Goal: Task Accomplishment & Management: Use online tool/utility

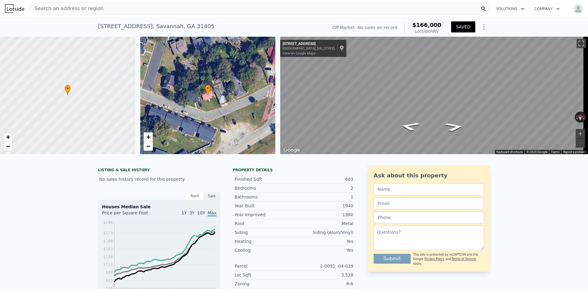
click at [124, 9] on div "Search an address or region" at bounding box center [259, 8] width 461 height 12
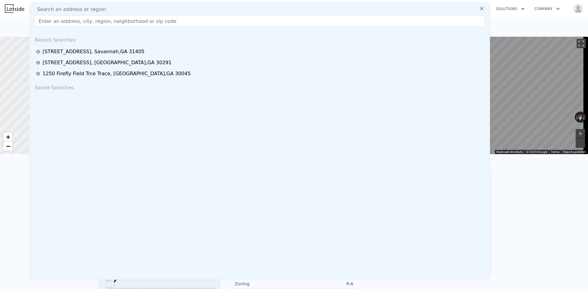
drag, startPoint x: 124, startPoint y: 8, endPoint x: 106, endPoint y: 26, distance: 25.1
click at [106, 26] on input "text" at bounding box center [260, 21] width 450 height 11
paste input "[STREET_ADDRESS][PERSON_NAME]"
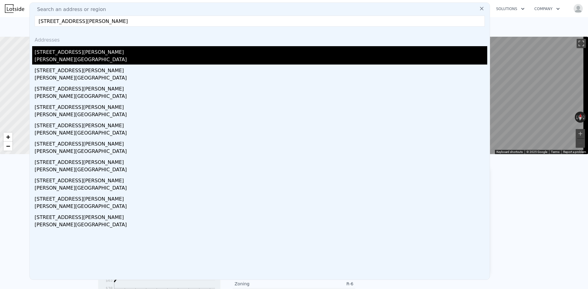
type input "[STREET_ADDRESS][PERSON_NAME]"
click at [102, 54] on div "[STREET_ADDRESS][PERSON_NAME]" at bounding box center [261, 51] width 453 height 10
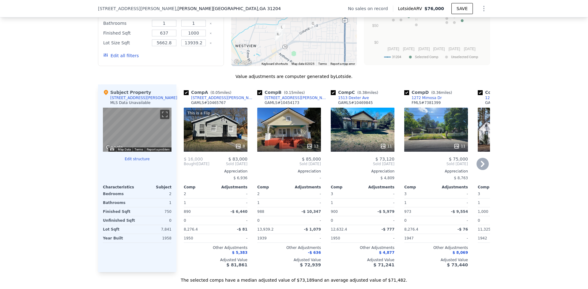
scroll to position [580, 0]
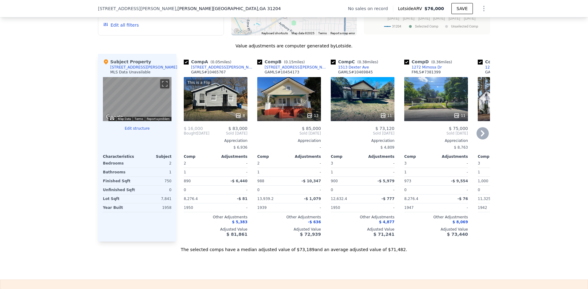
click at [331, 65] on input "checkbox" at bounding box center [333, 62] width 5 height 5
checkbox input "false"
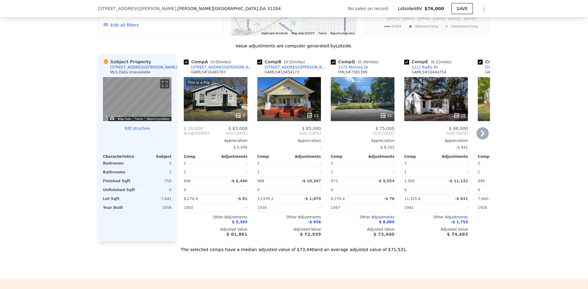
click at [331, 65] on input "checkbox" at bounding box center [333, 62] width 5 height 5
checkbox input "false"
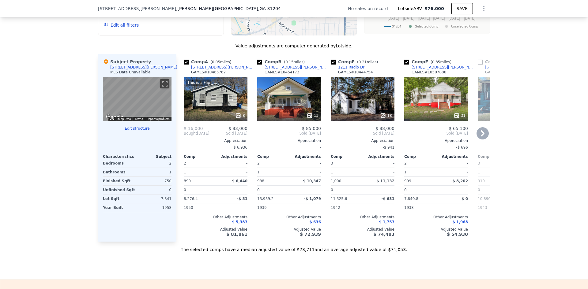
click at [331, 65] on input "checkbox" at bounding box center [333, 62] width 5 height 5
checkbox input "false"
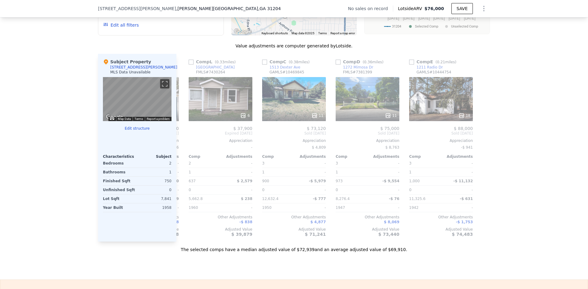
scroll to position [0, 0]
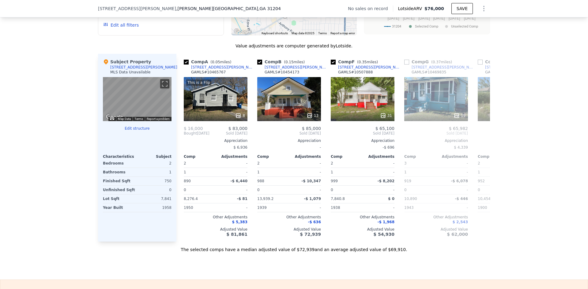
checkbox input "true"
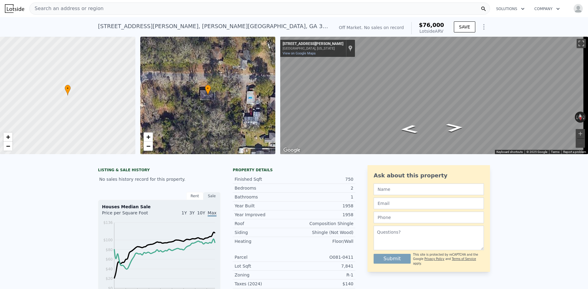
click at [146, 10] on div "Search an address or region" at bounding box center [259, 8] width 461 height 12
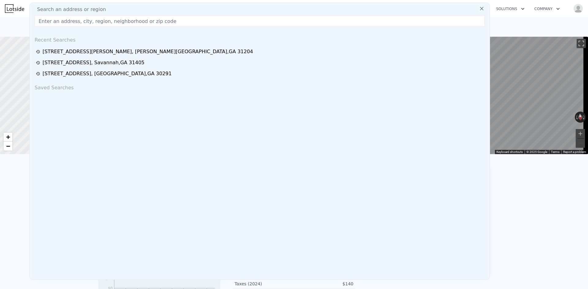
drag, startPoint x: 146, startPoint y: 9, endPoint x: 96, endPoint y: 23, distance: 51.5
click at [96, 23] on input "text" at bounding box center [260, 21] width 450 height 11
paste input "[STREET_ADDRESS][PERSON_NAME]"
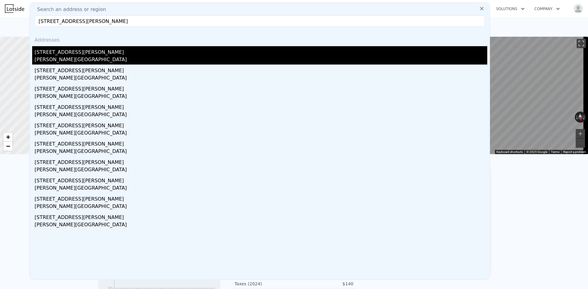
type input "[STREET_ADDRESS][PERSON_NAME]"
click at [97, 62] on div "[PERSON_NAME][GEOGRAPHIC_DATA]" at bounding box center [261, 60] width 453 height 9
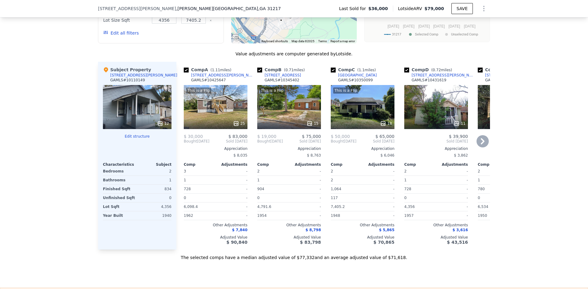
scroll to position [672, 0]
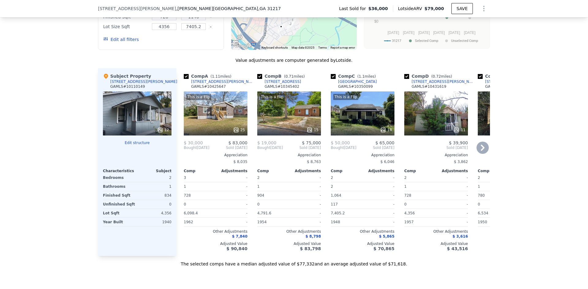
click at [186, 79] on input "checkbox" at bounding box center [186, 76] width 5 height 5
checkbox input "false"
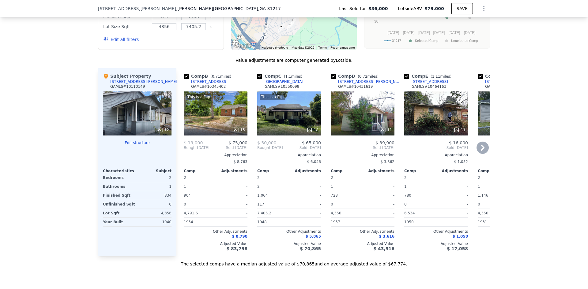
click at [186, 79] on input "checkbox" at bounding box center [186, 76] width 5 height 5
checkbox input "false"
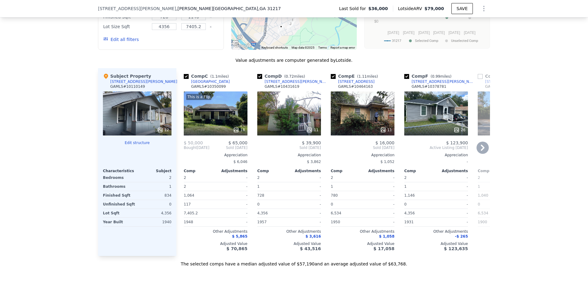
click at [186, 79] on input "checkbox" at bounding box center [186, 76] width 5 height 5
checkbox input "false"
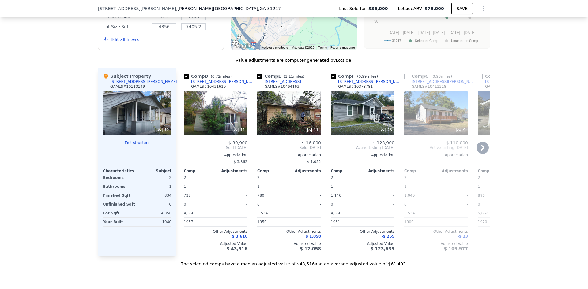
click at [331, 79] on input "checkbox" at bounding box center [333, 76] width 5 height 5
checkbox input "false"
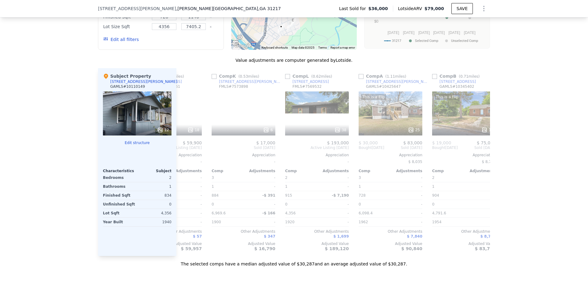
scroll to position [0, 417]
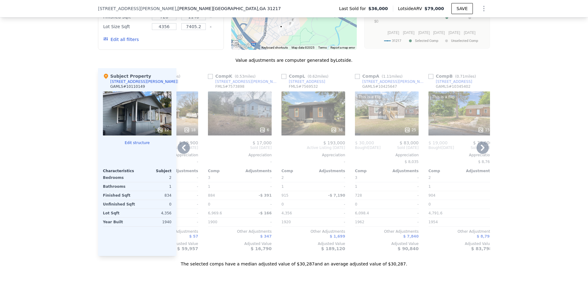
click at [283, 79] on input "checkbox" at bounding box center [284, 76] width 5 height 5
checkbox input "true"
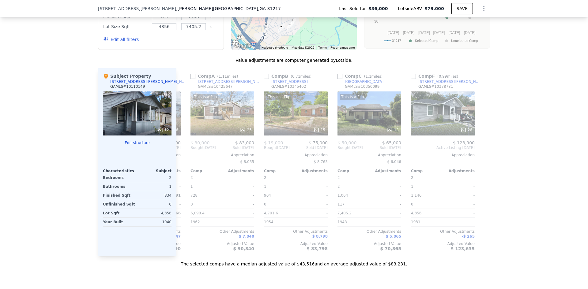
scroll to position [0, 583]
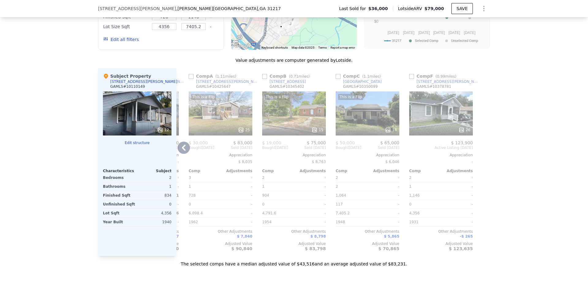
click at [263, 79] on input "checkbox" at bounding box center [264, 76] width 5 height 5
checkbox input "true"
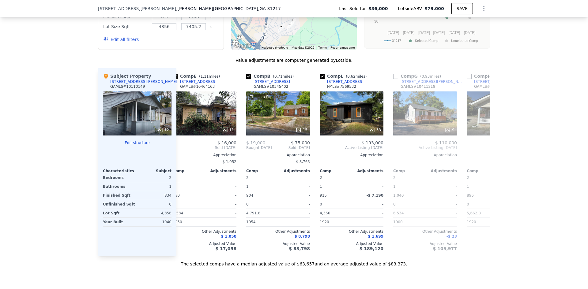
scroll to position [0, 0]
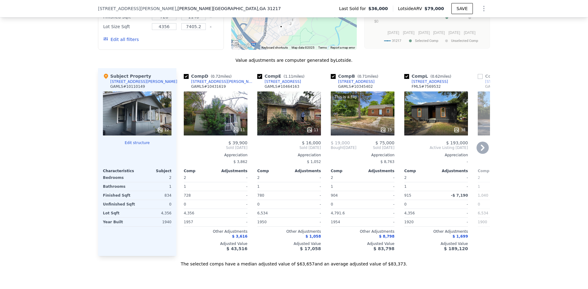
click at [185, 79] on input "checkbox" at bounding box center [186, 76] width 5 height 5
checkbox input "false"
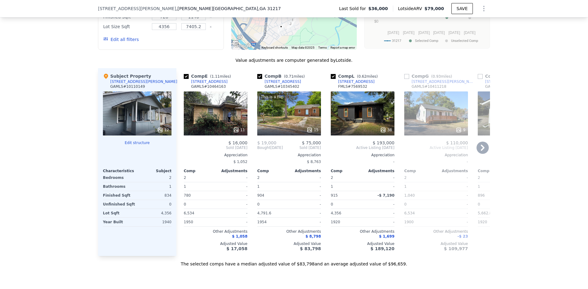
click at [184, 79] on input "checkbox" at bounding box center [186, 76] width 5 height 5
checkbox input "false"
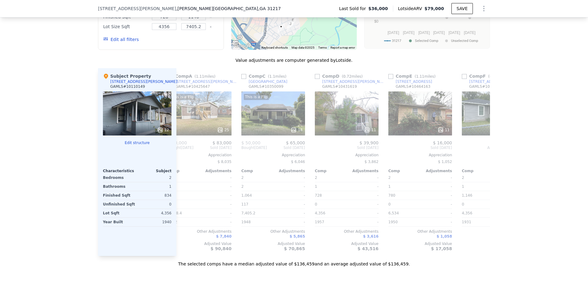
scroll to position [0, 583]
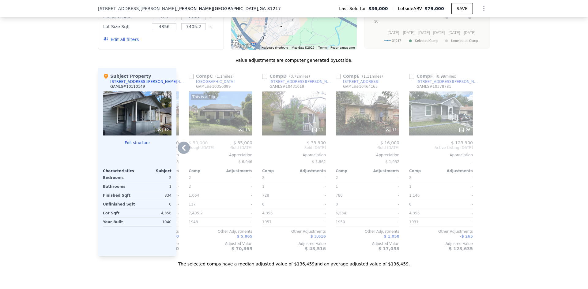
drag, startPoint x: 408, startPoint y: 82, endPoint x: 404, endPoint y: 125, distance: 43.4
click at [409, 79] on input "checkbox" at bounding box center [411, 76] width 5 height 5
checkbox input "true"
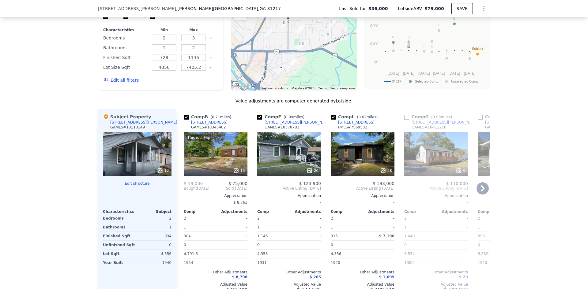
scroll to position [641, 0]
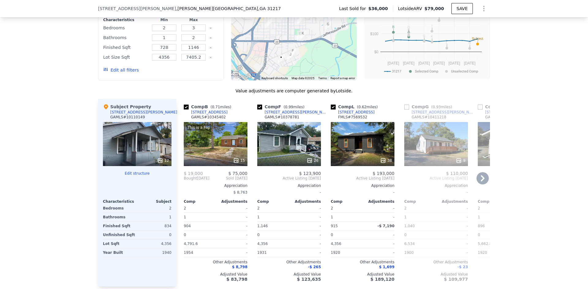
click at [185, 110] on input "checkbox" at bounding box center [186, 107] width 5 height 5
checkbox input "false"
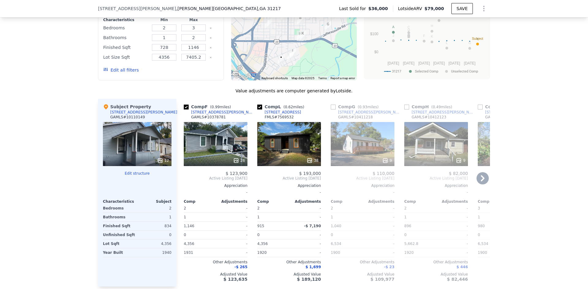
click at [184, 110] on input "checkbox" at bounding box center [186, 107] width 5 height 5
checkbox input "false"
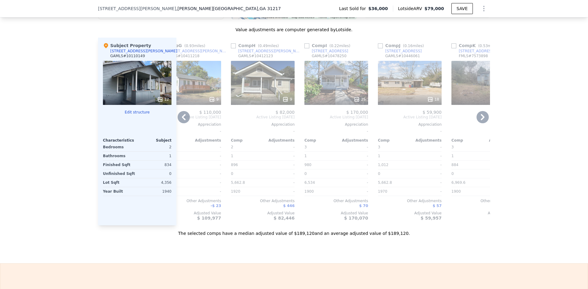
scroll to position [672, 0]
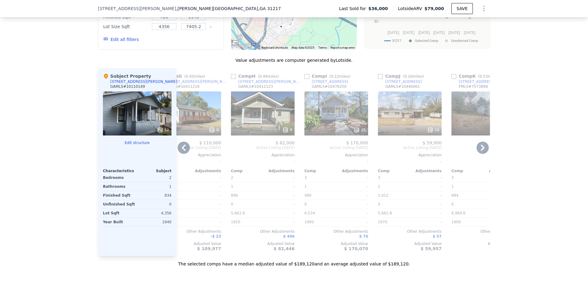
click at [305, 79] on input "checkbox" at bounding box center [306, 76] width 5 height 5
checkbox input "true"
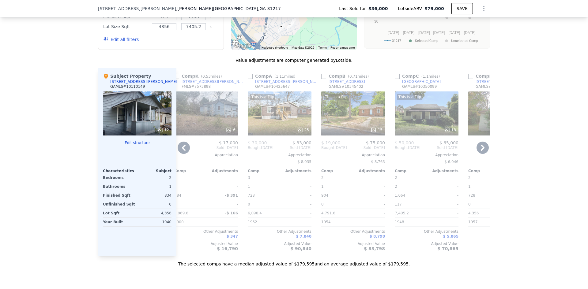
scroll to position [0, 380]
